Goal: Information Seeking & Learning: Check status

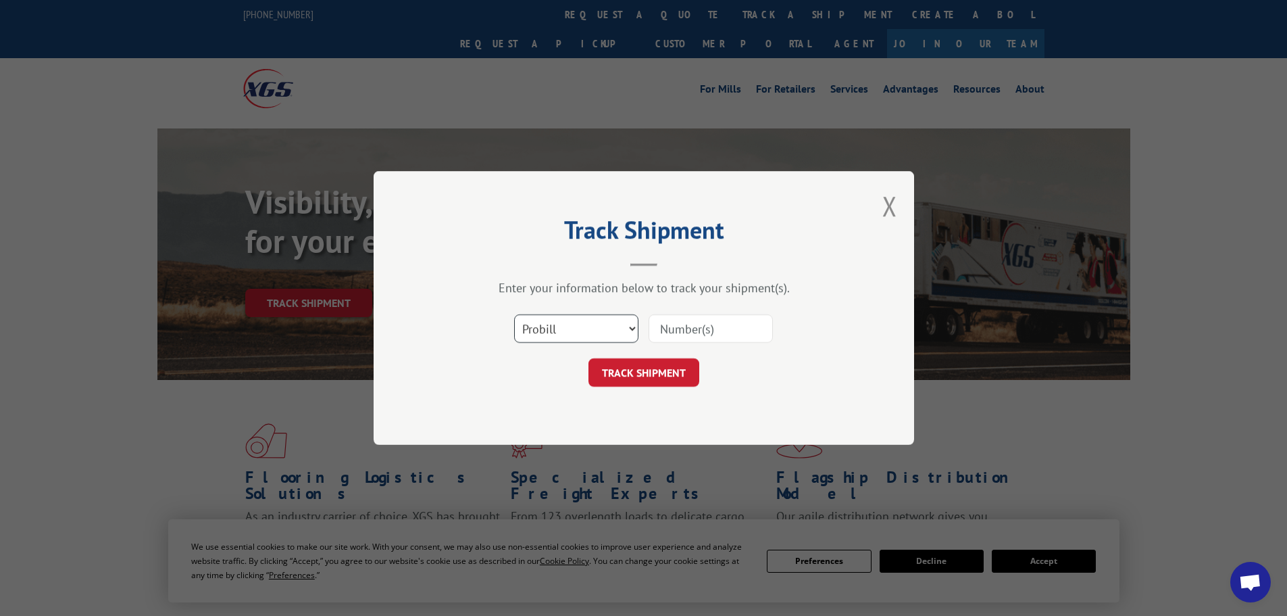
drag, startPoint x: 551, startPoint y: 327, endPoint x: 549, endPoint y: 336, distance: 9.0
click at [551, 327] on select "Select category... Probill BOL PO" at bounding box center [576, 328] width 124 height 28
select select "bol"
click at [514, 314] on select "Select category... Probill BOL PO" at bounding box center [576, 328] width 124 height 28
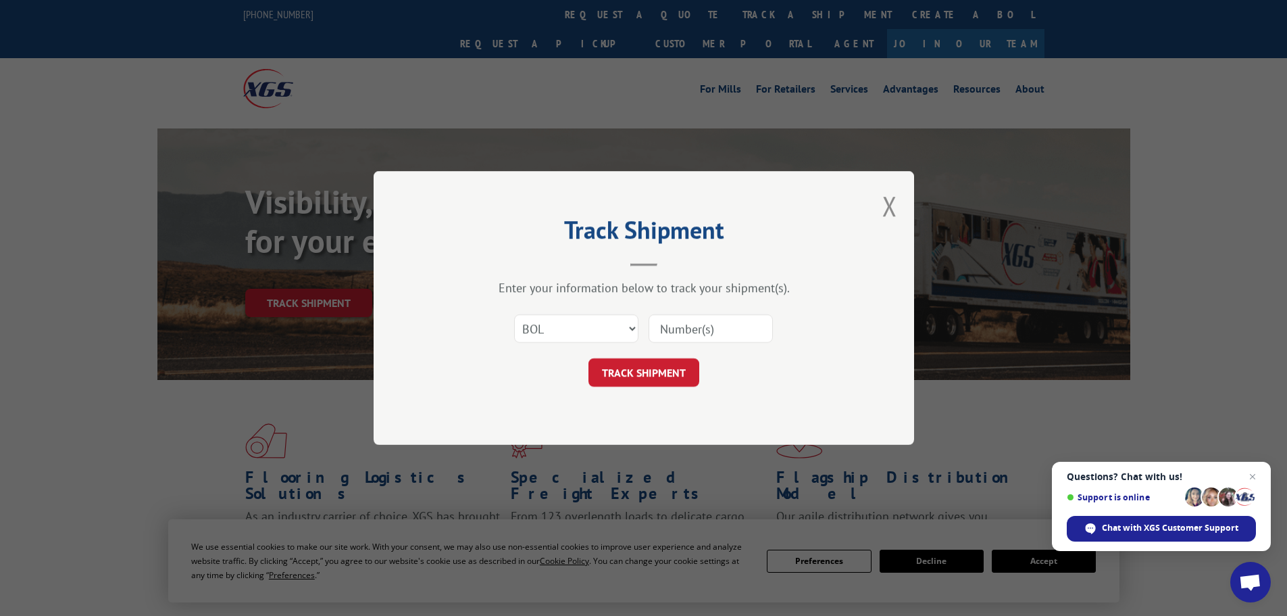
click at [708, 330] on input at bounding box center [711, 328] width 124 height 28
paste input "5300955"
type input "5300955"
click at [668, 382] on button "TRACK SHIPMENT" at bounding box center [644, 372] width 111 height 28
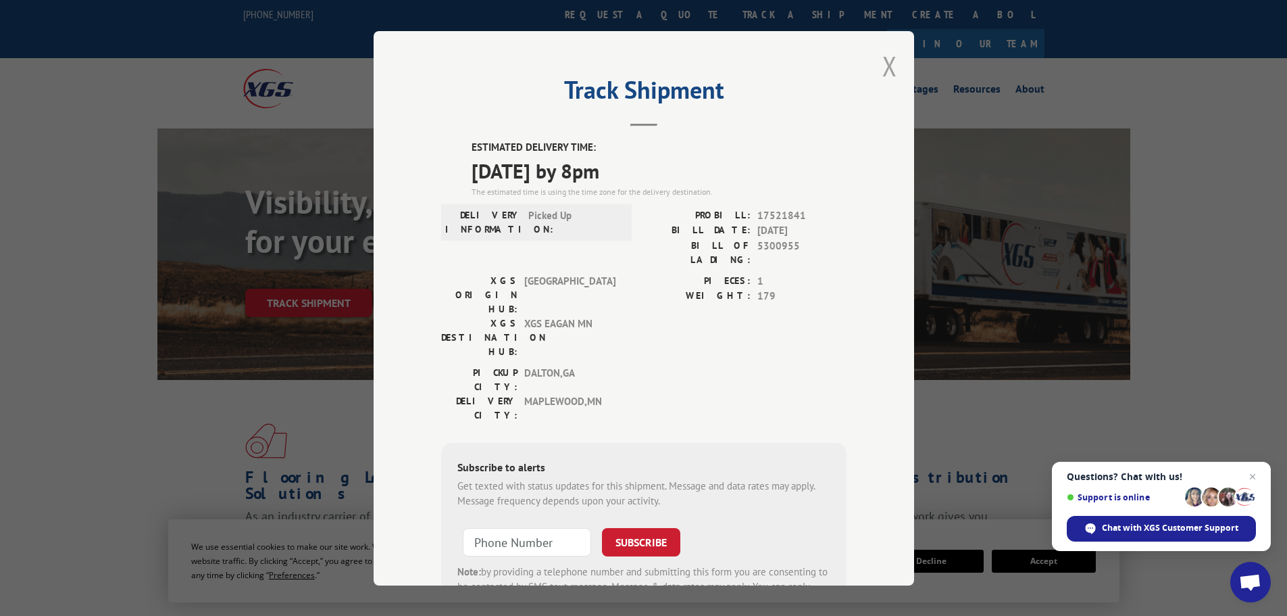
click at [884, 64] on button "Close modal" at bounding box center [890, 66] width 15 height 36
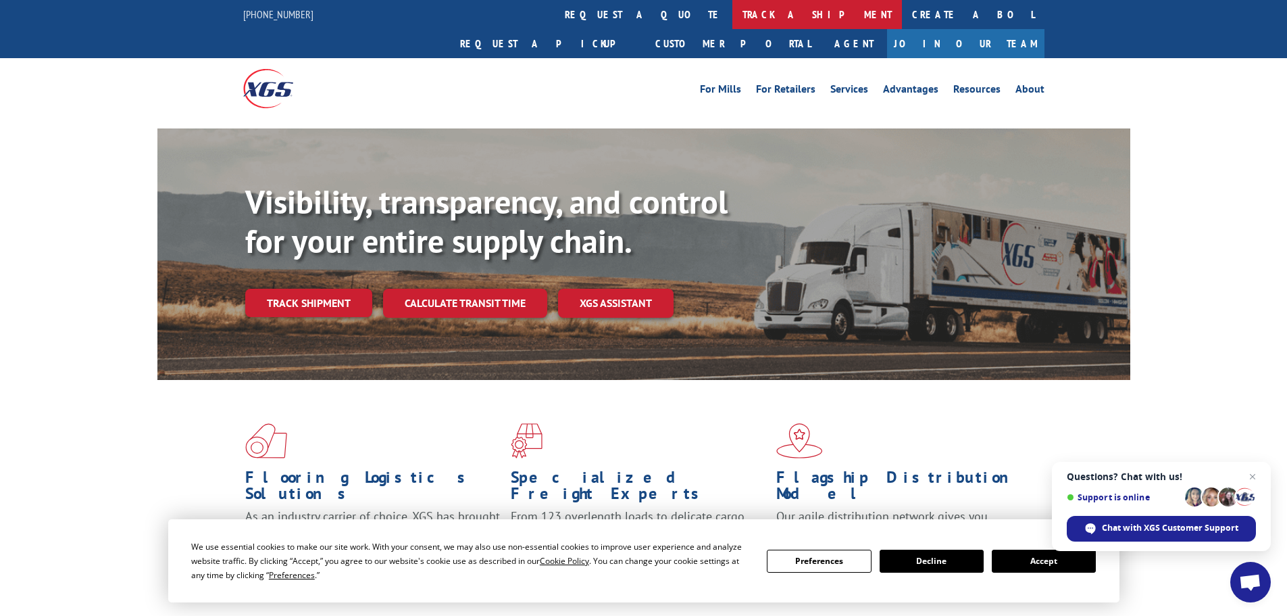
click at [733, 9] on link "track a shipment" at bounding box center [818, 14] width 170 height 29
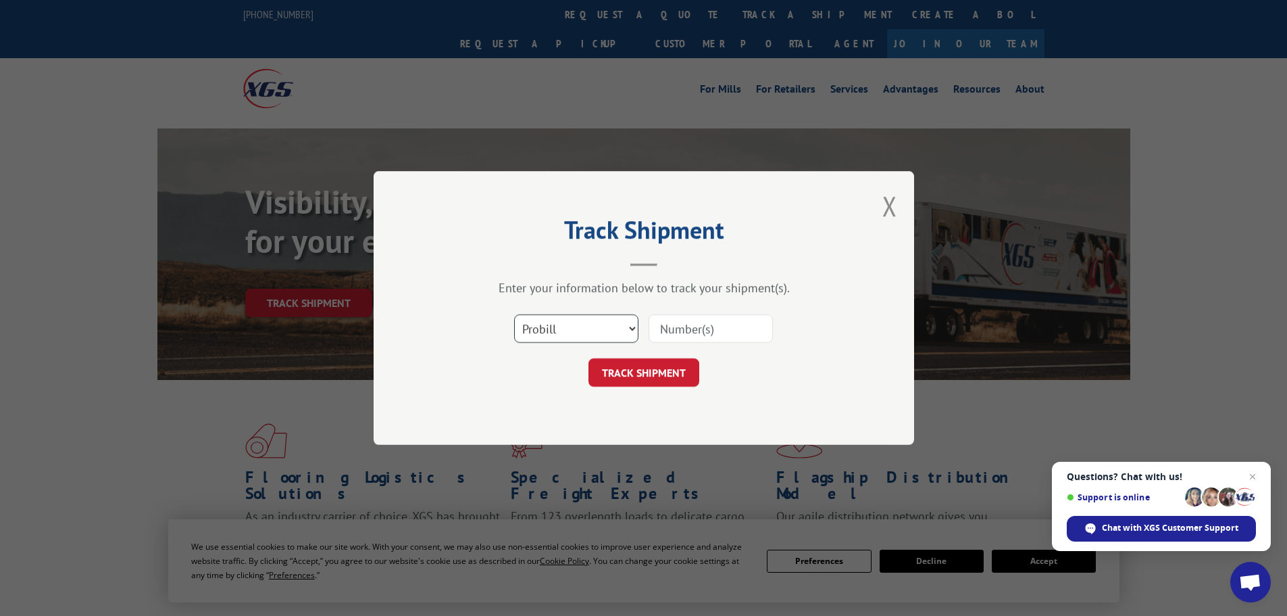
drag, startPoint x: 543, startPoint y: 329, endPoint x: 539, endPoint y: 335, distance: 7.3
click at [543, 329] on select "Select category... Probill BOL PO" at bounding box center [576, 328] width 124 height 28
select select "bol"
click at [514, 314] on select "Select category... Probill BOL PO" at bounding box center [576, 328] width 124 height 28
click at [687, 333] on input at bounding box center [711, 328] width 124 height 28
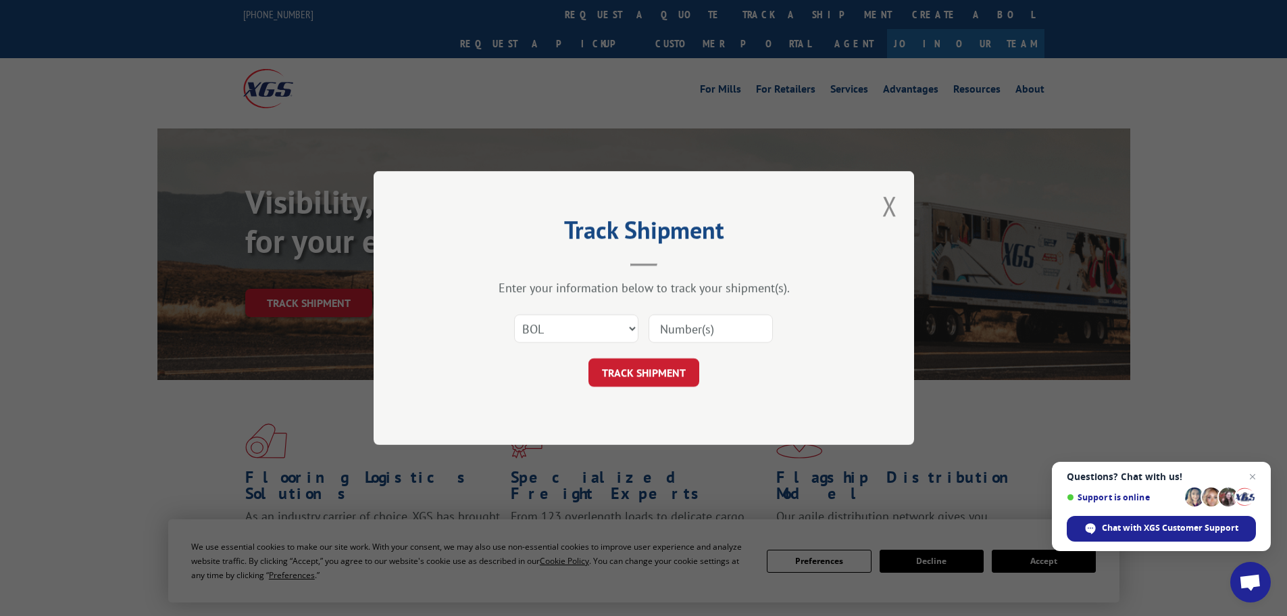
paste input "6183747"
type input "6183747"
click at [635, 373] on button "TRACK SHIPMENT" at bounding box center [644, 372] width 111 height 28
click at [553, 331] on select "Select category... Probill BOL PO" at bounding box center [576, 328] width 124 height 28
select select "bol"
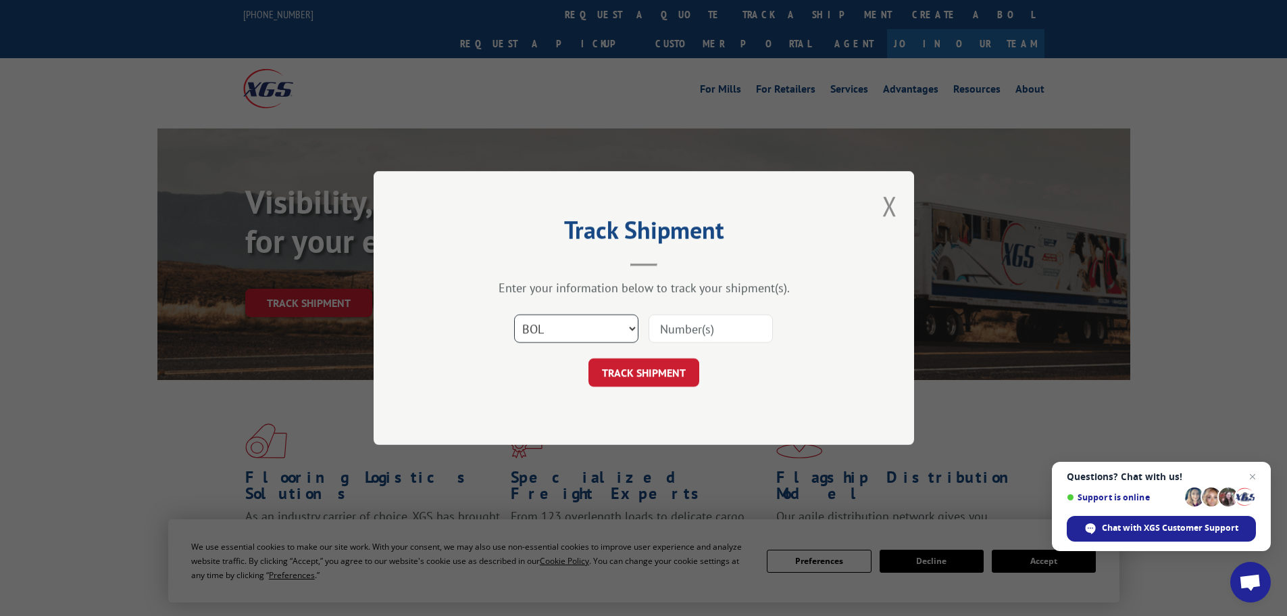
click at [514, 314] on select "Select category... Probill BOL PO" at bounding box center [576, 328] width 124 height 28
click at [656, 331] on input at bounding box center [711, 328] width 124 height 28
paste input "6027216"
type input "6027216"
click at [656, 375] on button "TRACK SHIPMENT" at bounding box center [644, 372] width 111 height 28
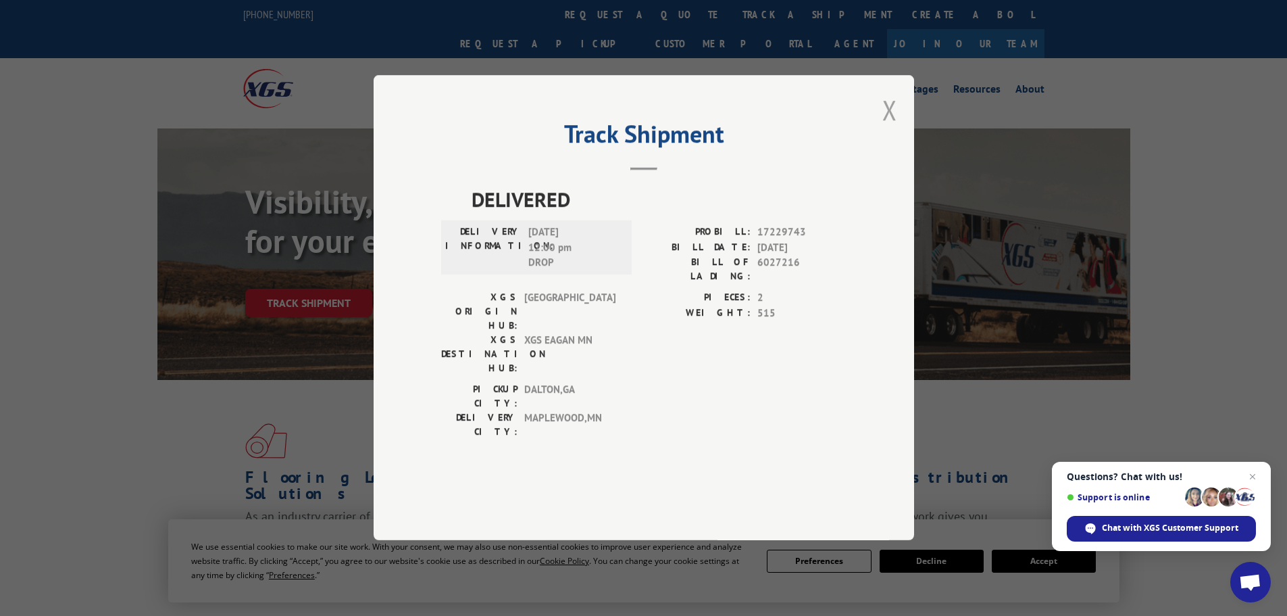
click at [885, 128] on button "Close modal" at bounding box center [890, 110] width 15 height 36
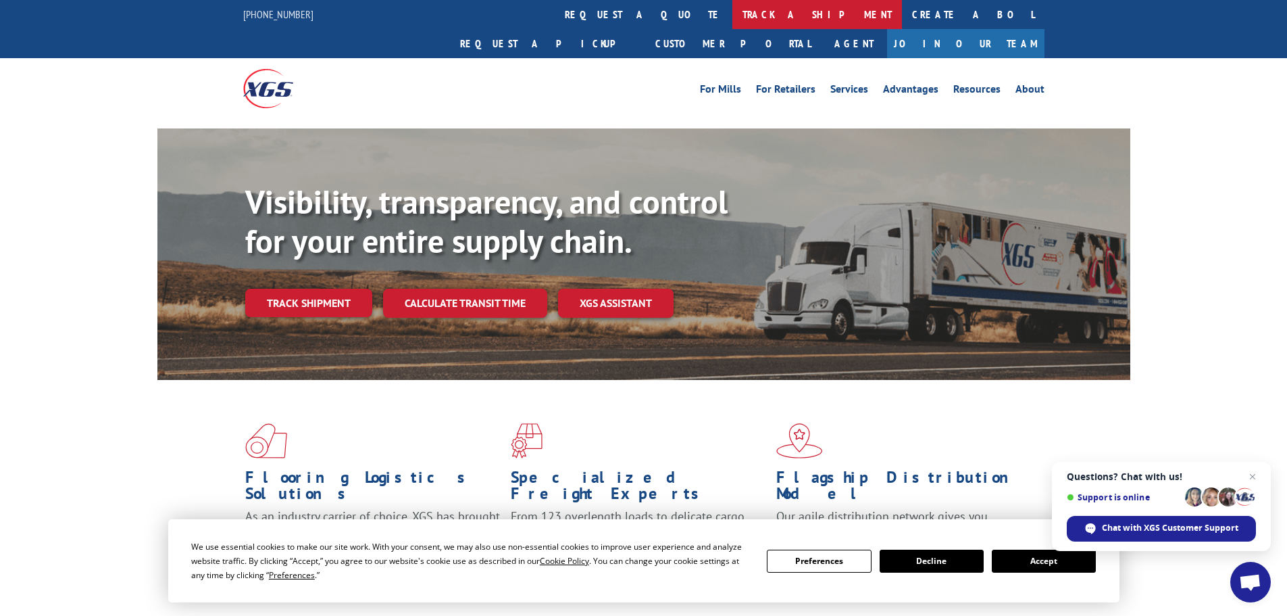
click at [733, 17] on link "track a shipment" at bounding box center [818, 14] width 170 height 29
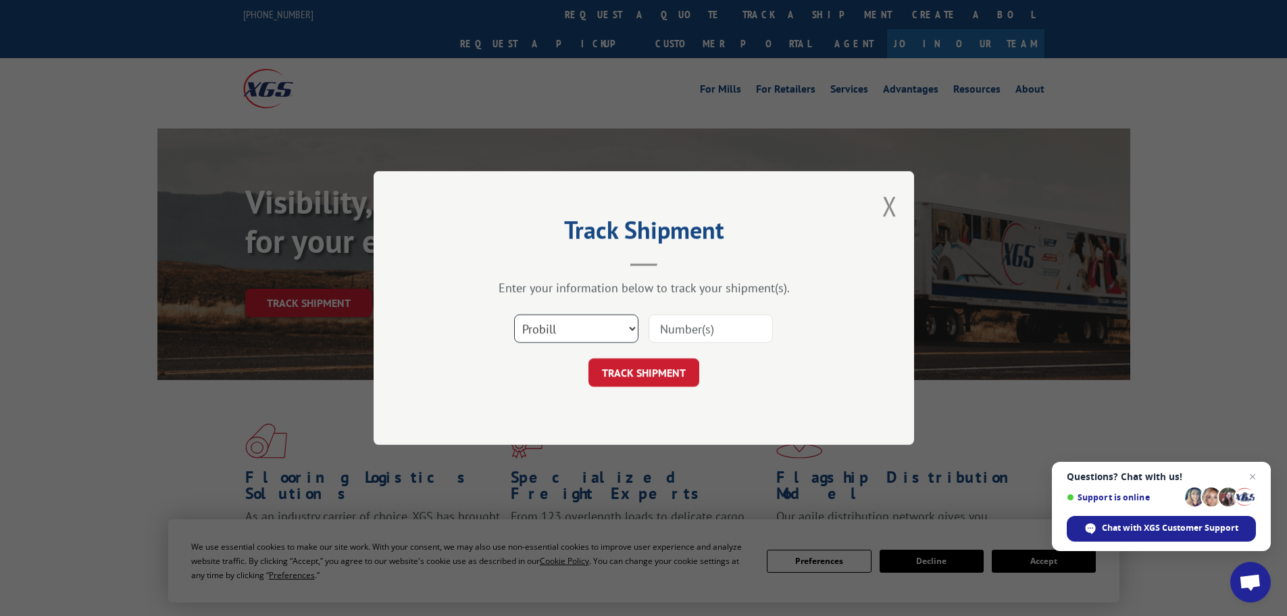
click at [541, 328] on select "Select category... Probill BOL PO" at bounding box center [576, 328] width 124 height 28
select select "bol"
click at [514, 314] on select "Select category... Probill BOL PO" at bounding box center [576, 328] width 124 height 28
click at [649, 333] on input at bounding box center [711, 328] width 124 height 28
paste input "6026725"
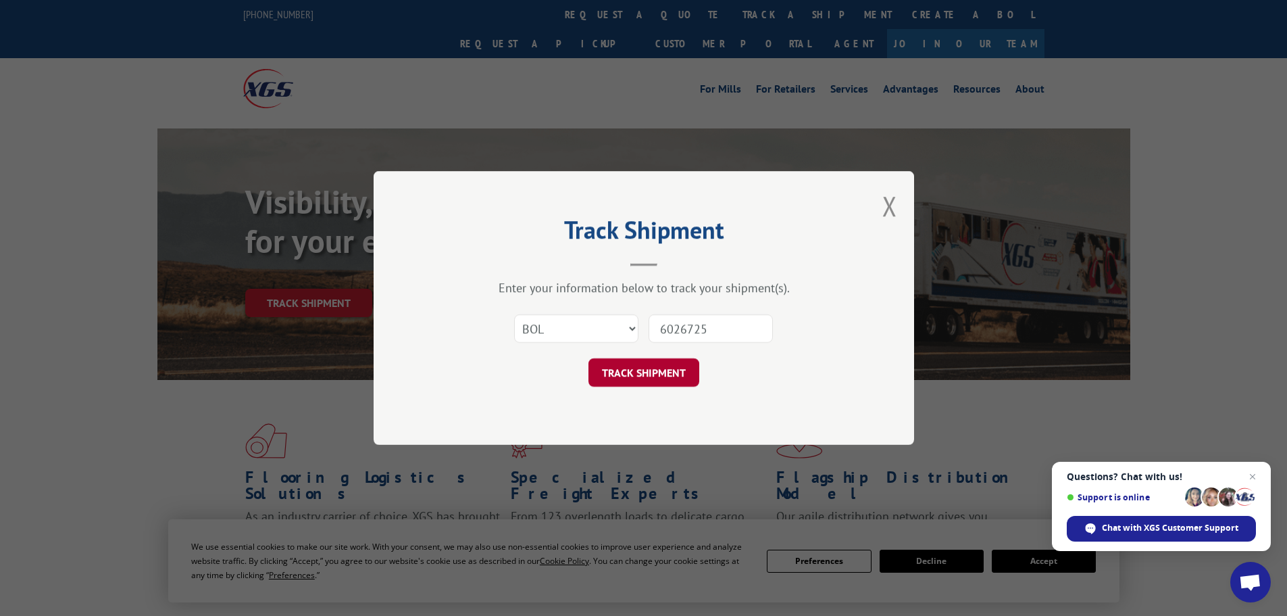
type input "6026725"
click at [666, 378] on button "TRACK SHIPMENT" at bounding box center [644, 372] width 111 height 28
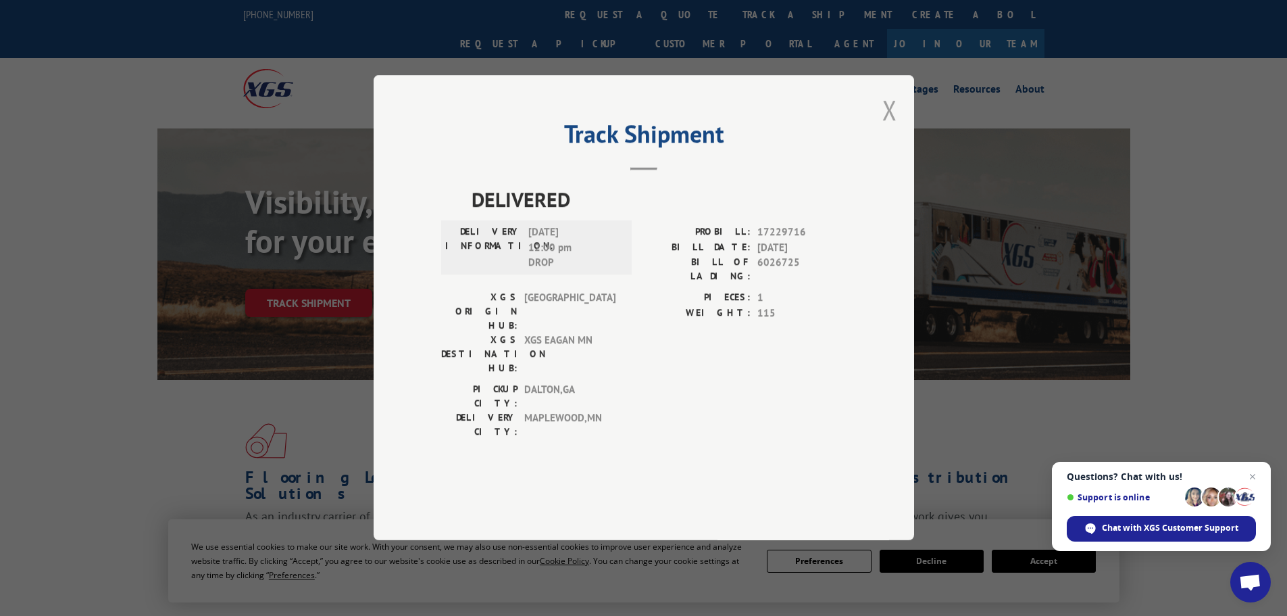
click at [891, 128] on button "Close modal" at bounding box center [890, 110] width 15 height 36
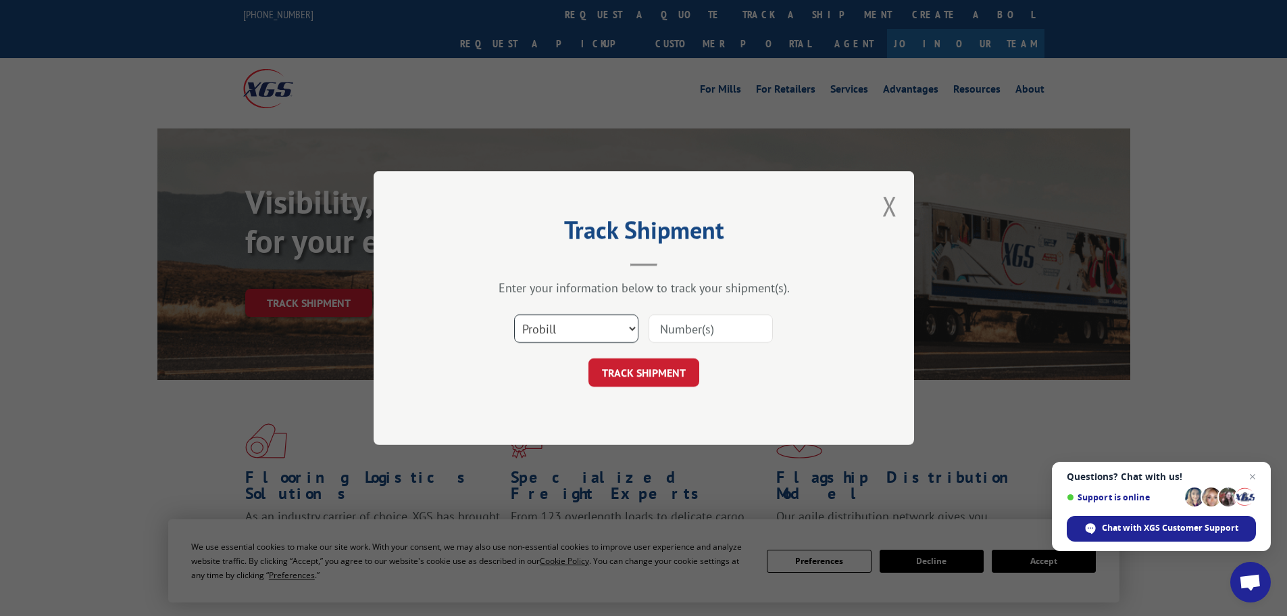
click at [576, 337] on select "Select category... Probill BOL PO" at bounding box center [576, 328] width 124 height 28
select select "bol"
click at [514, 314] on select "Select category... Probill BOL PO" at bounding box center [576, 328] width 124 height 28
click at [674, 332] on input at bounding box center [711, 328] width 124 height 28
paste input "5235572"
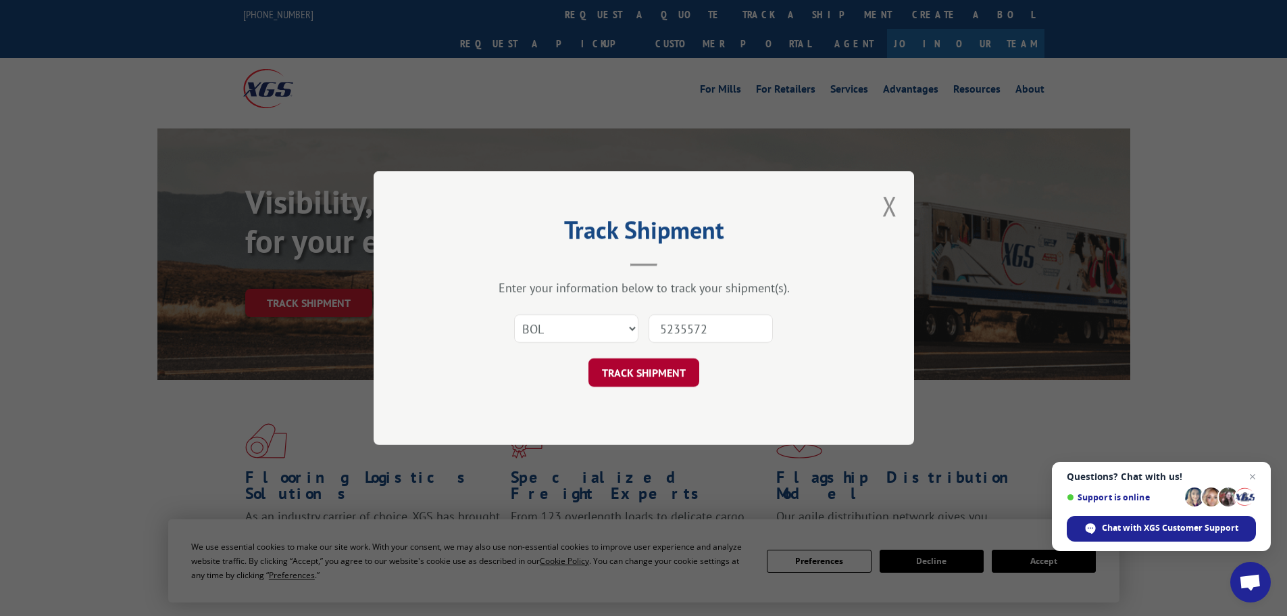
type input "5235572"
click at [647, 370] on button "TRACK SHIPMENT" at bounding box center [644, 372] width 111 height 28
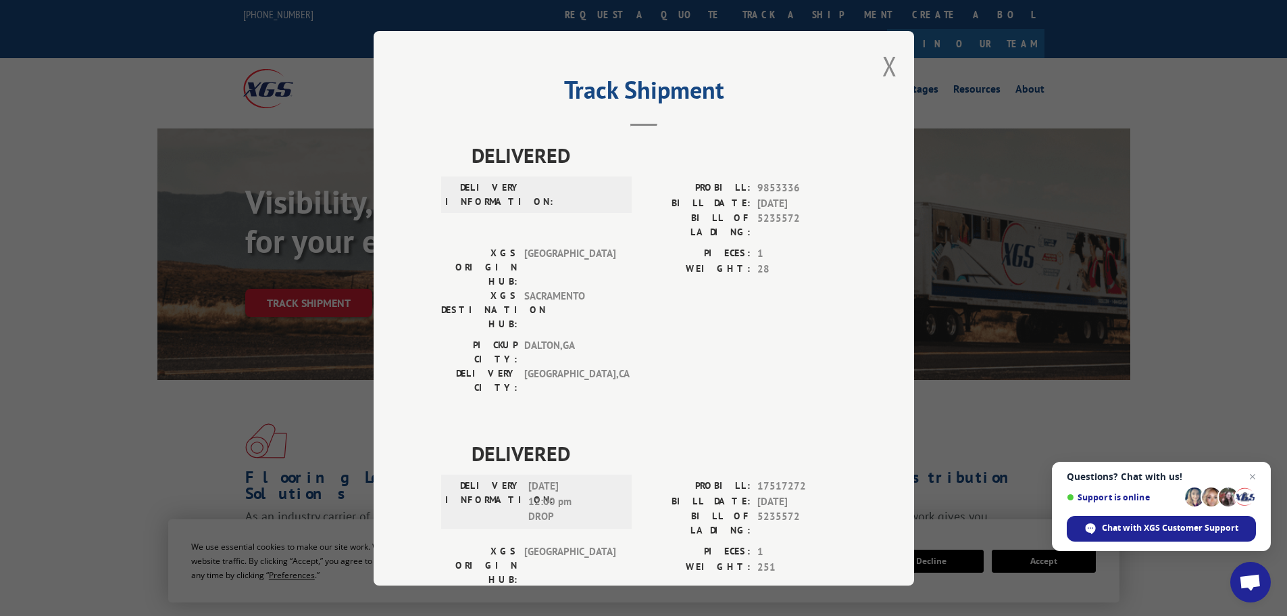
click at [885, 66] on button "Close modal" at bounding box center [890, 66] width 15 height 36
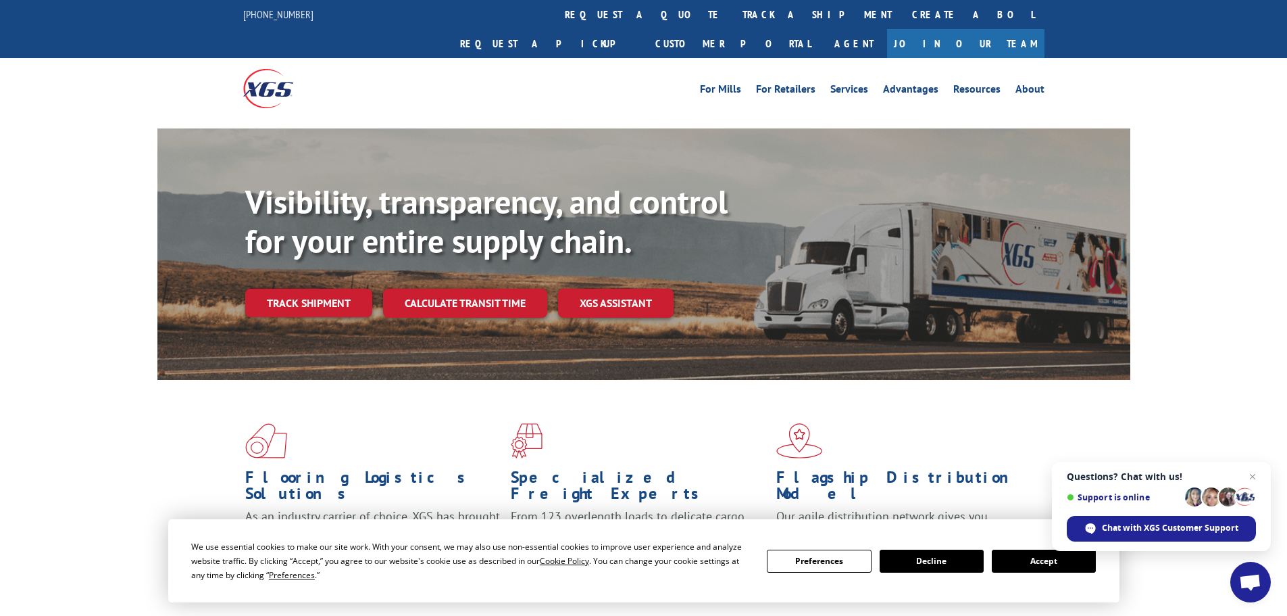
click at [733, 14] on link "track a shipment" at bounding box center [818, 14] width 170 height 29
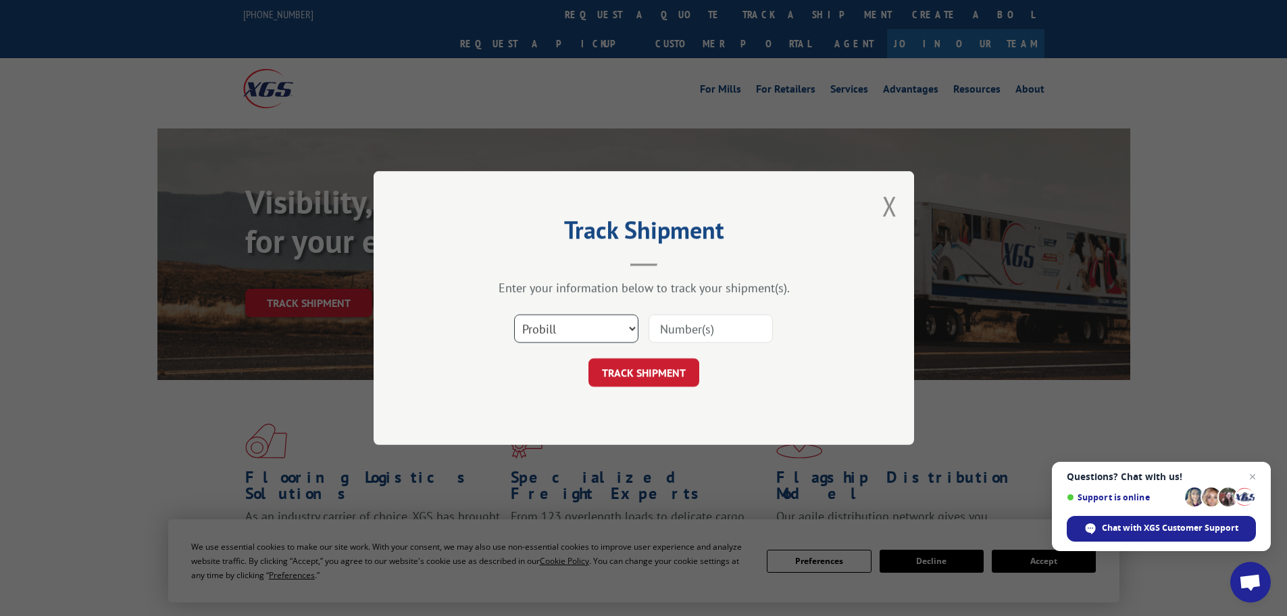
drag, startPoint x: 565, startPoint y: 324, endPoint x: 555, endPoint y: 340, distance: 19.1
click at [565, 324] on select "Select category... Probill BOL PO" at bounding box center [576, 328] width 124 height 28
select select "bol"
click at [514, 314] on select "Select category... Probill BOL PO" at bounding box center [576, 328] width 124 height 28
click at [670, 330] on input at bounding box center [711, 328] width 124 height 28
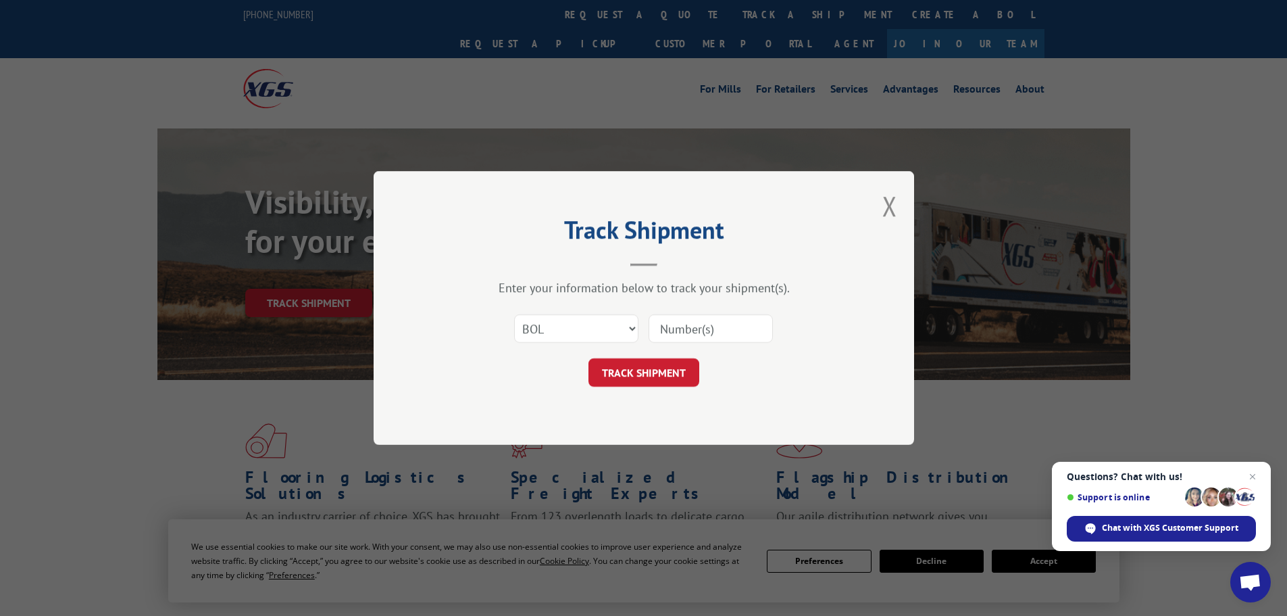
paste input "6047593"
type input "6047593"
click at [668, 372] on button "TRACK SHIPMENT" at bounding box center [644, 372] width 111 height 28
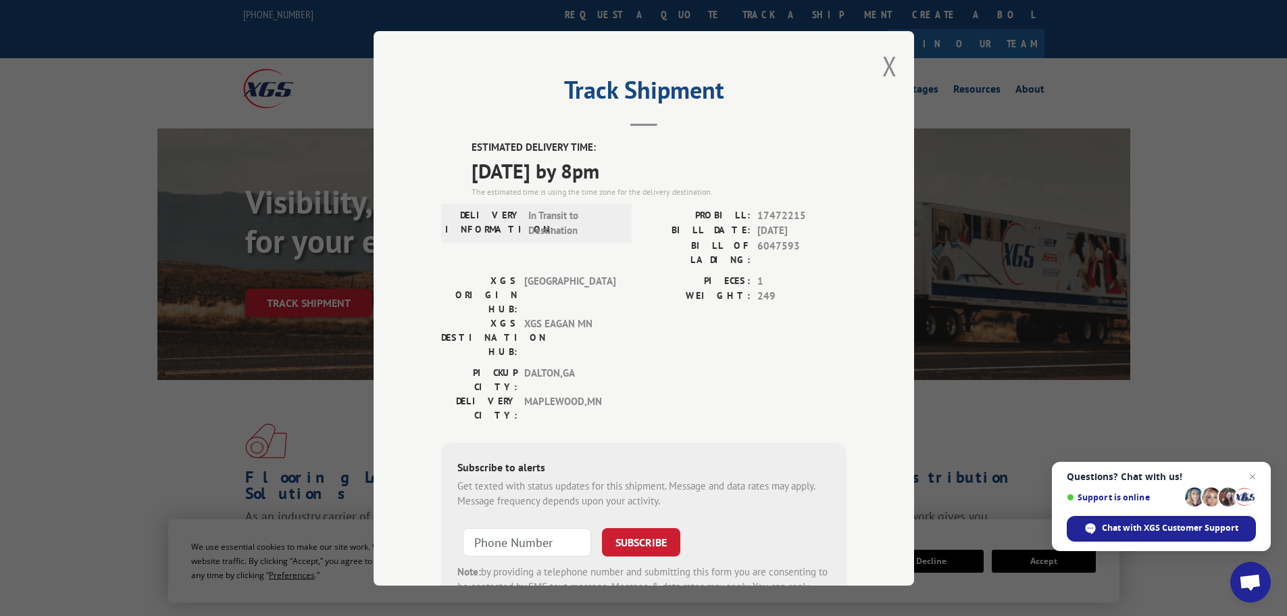
click at [876, 59] on div "Track Shipment ESTIMATED DELIVERY TIME: [DATE] by 8pm The estimated time is usi…" at bounding box center [644, 308] width 541 height 554
click at [883, 62] on button "Close modal" at bounding box center [890, 66] width 15 height 36
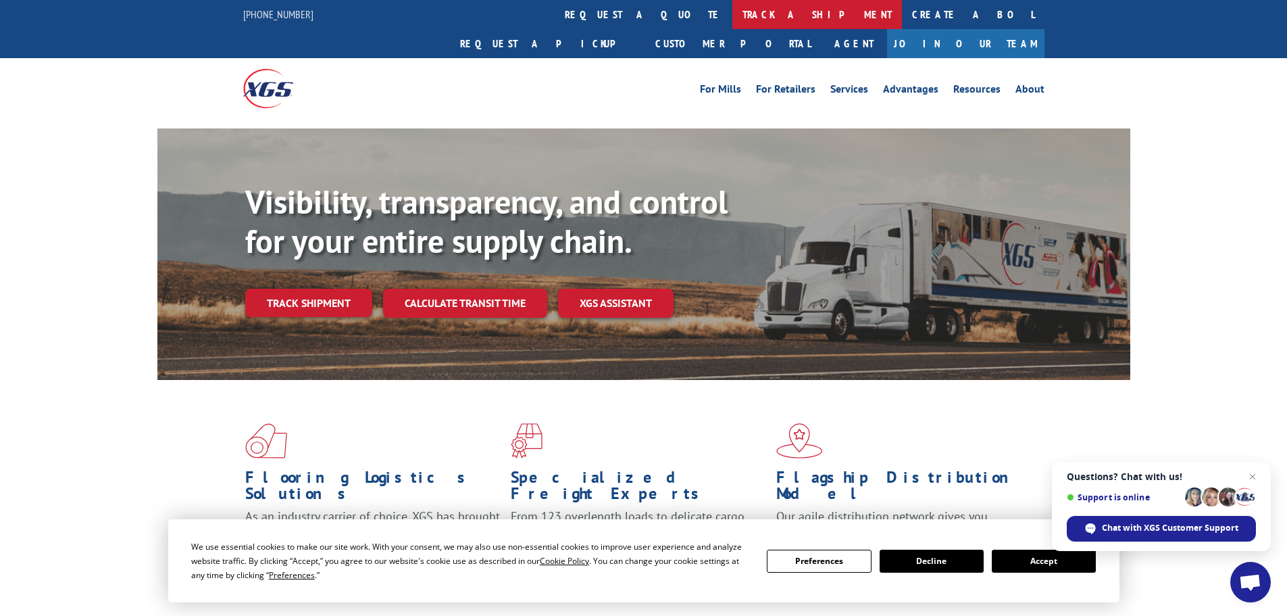
click at [733, 11] on link "track a shipment" at bounding box center [818, 14] width 170 height 29
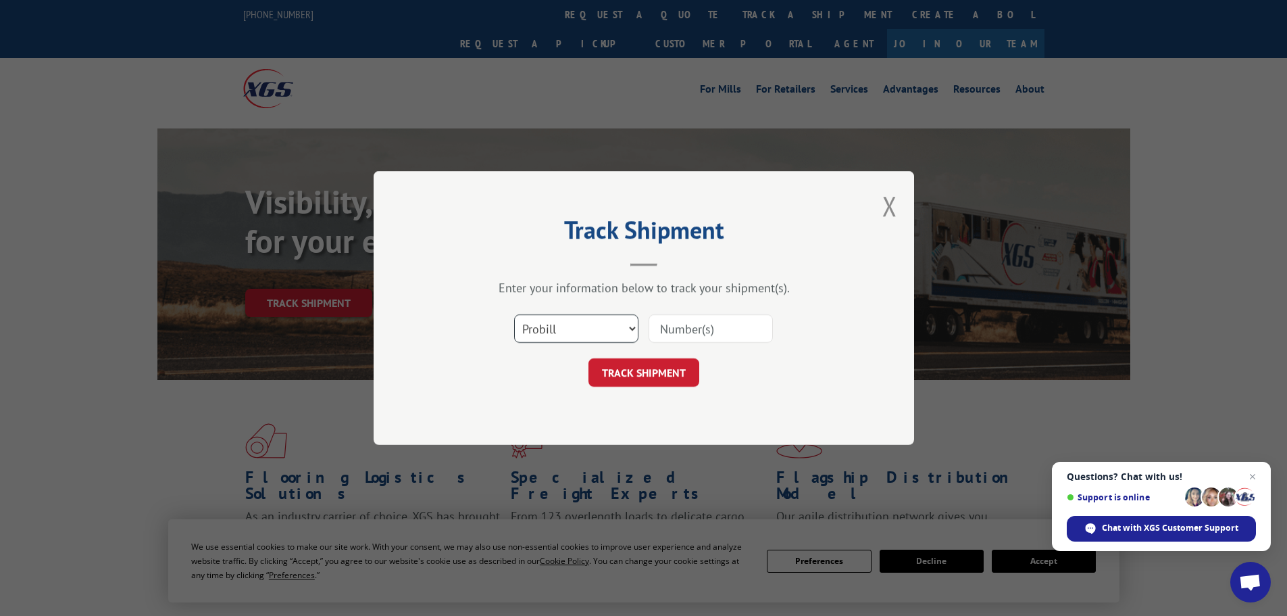
click at [574, 326] on select "Select category... Probill BOL PO" at bounding box center [576, 328] width 124 height 28
select select "bol"
click at [514, 314] on select "Select category... Probill BOL PO" at bounding box center [576, 328] width 124 height 28
click at [720, 317] on input at bounding box center [711, 328] width 124 height 28
paste input "6082602"
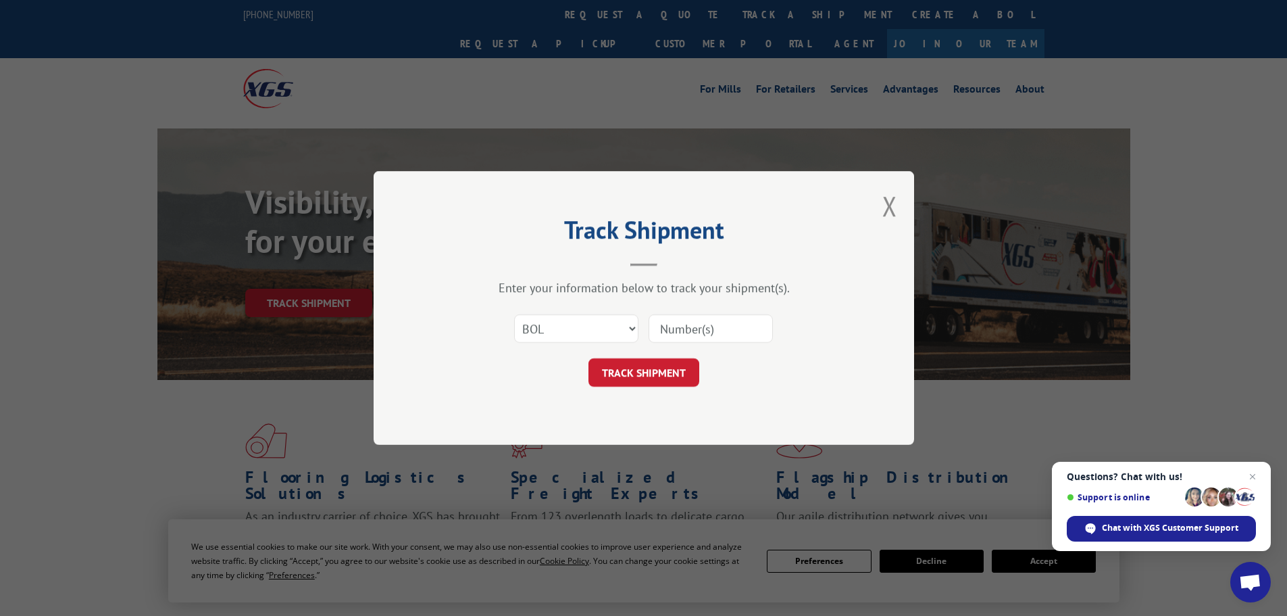
type input "6082602"
click button "TRACK SHIPMENT" at bounding box center [644, 372] width 111 height 28
